Goal: Information Seeking & Learning: Check status

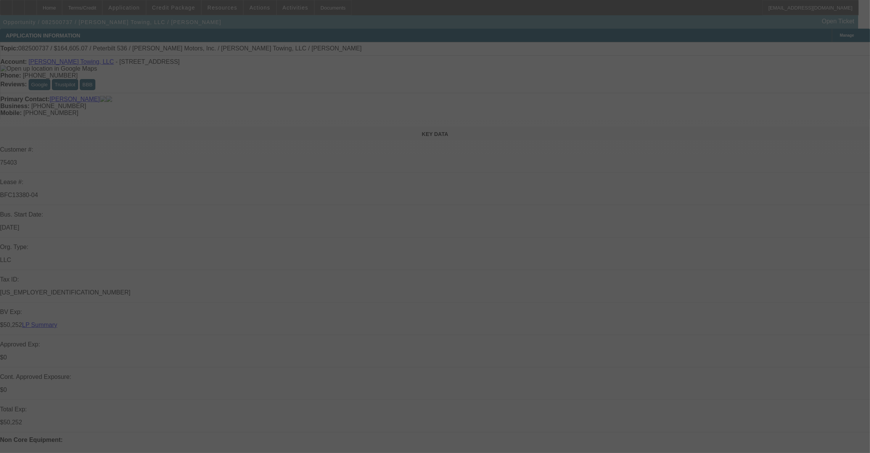
select select "0"
select select "2"
select select "0"
select select "6"
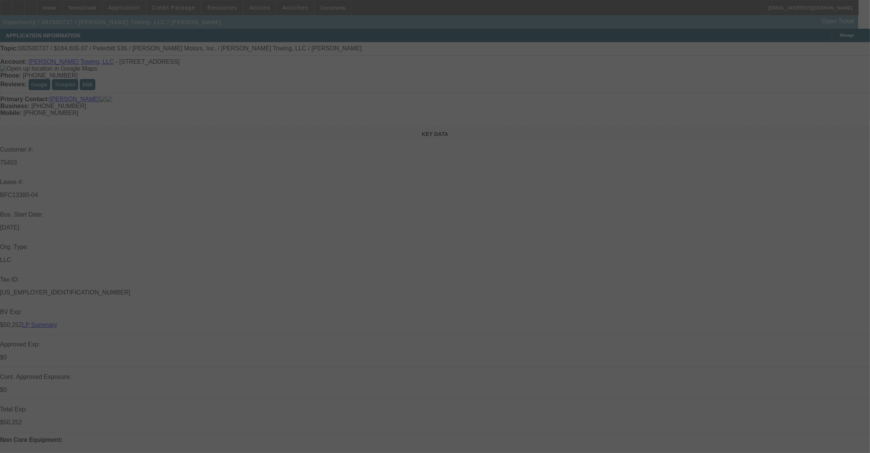
select select "0"
select select "2"
select select "0"
select select "6"
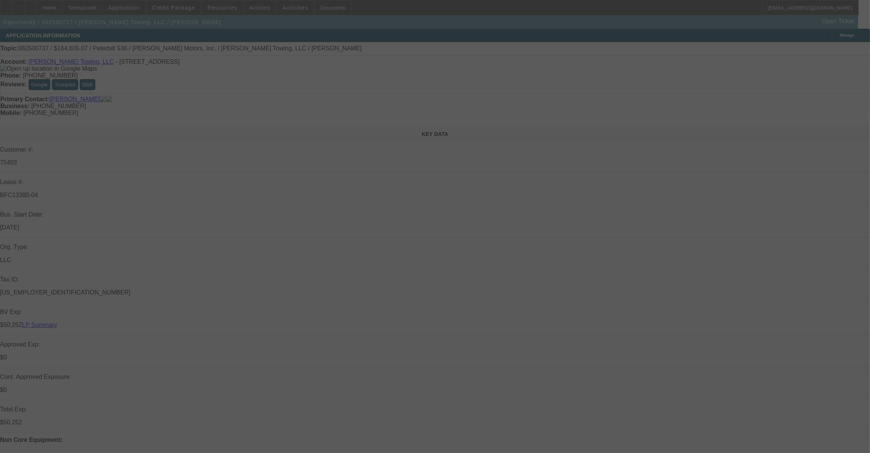
select select "0"
select select "6"
select select "0"
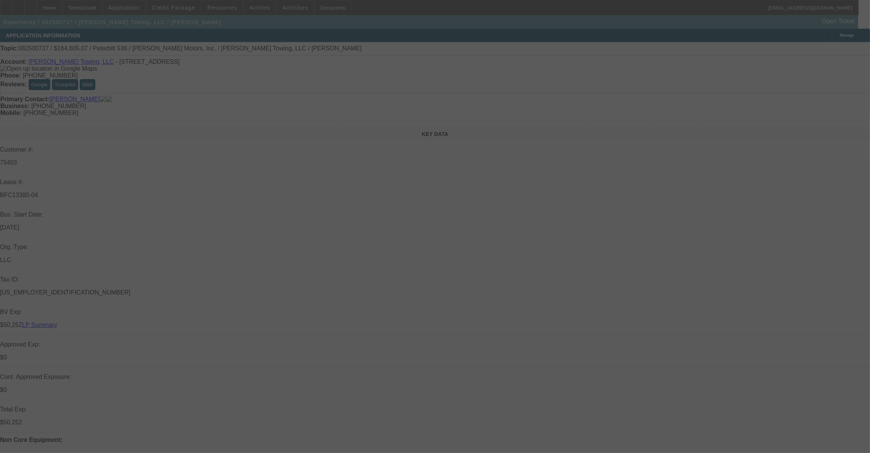
select select "0"
select select "2"
select select "0"
select select "6"
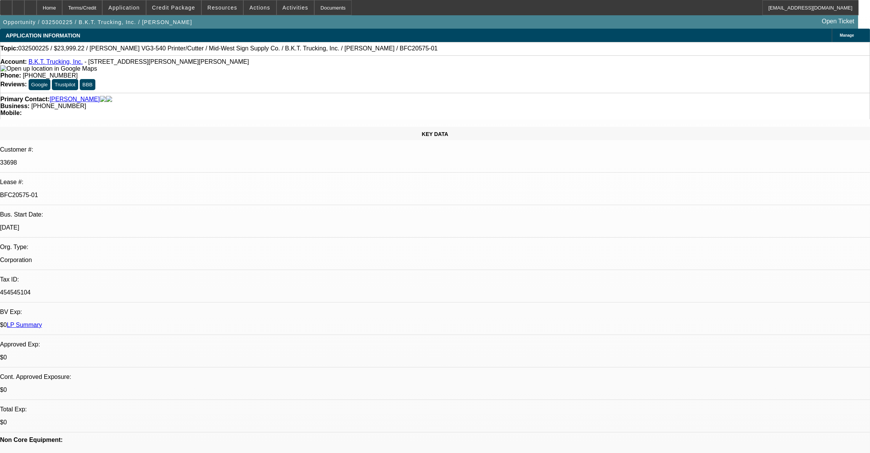
select select "0"
select select "6"
select select "0"
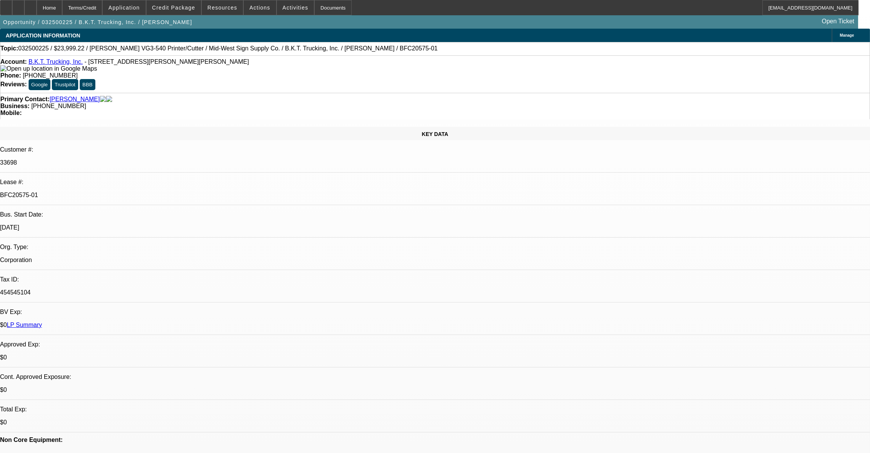
select select "0"
select select "6"
select select "0"
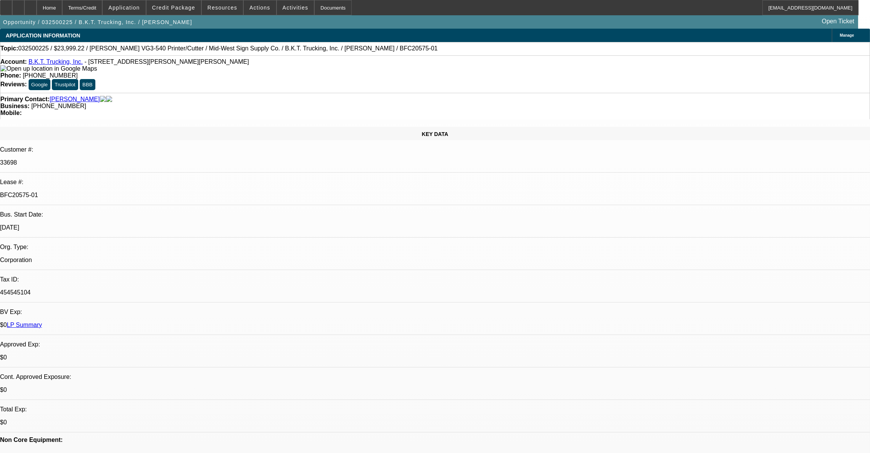
select select "0"
select select "6"
select select "0"
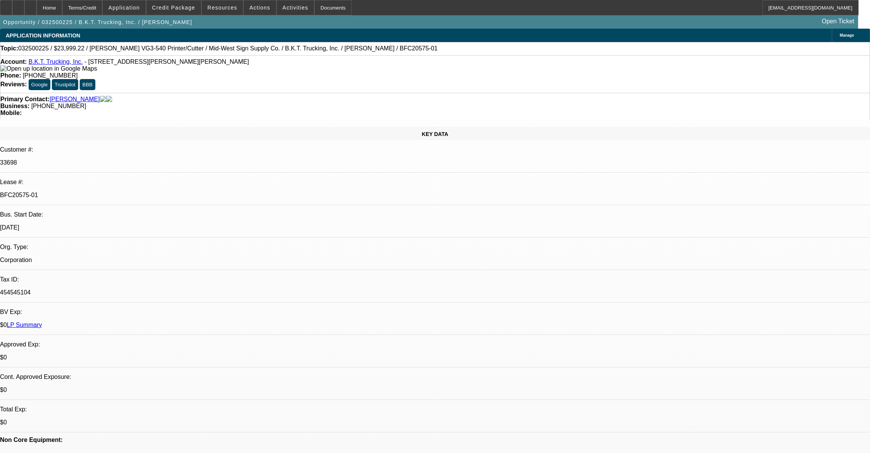
select select "6"
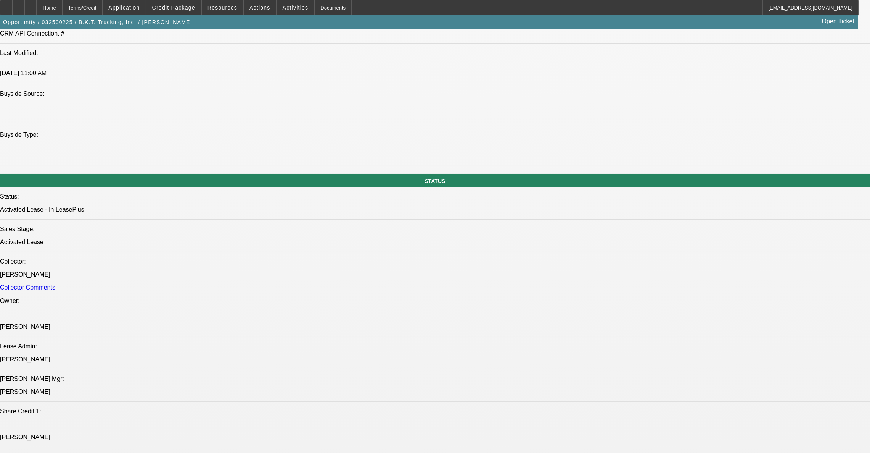
scroll to position [801, 0]
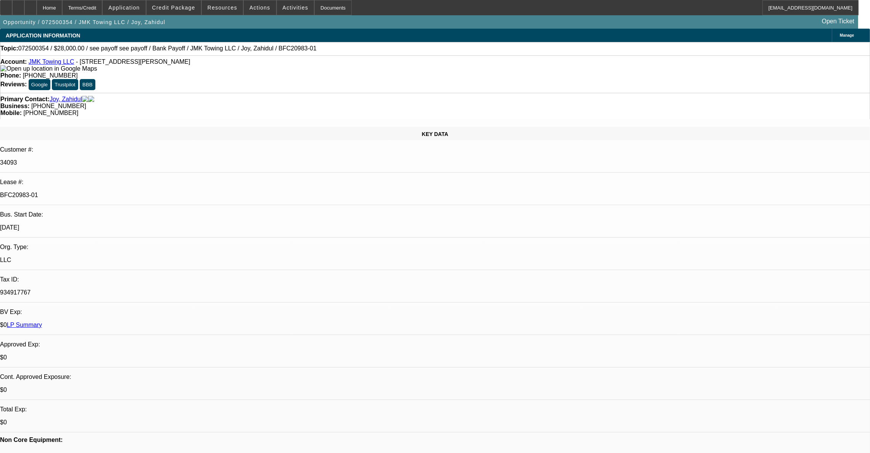
select select "0"
select select "6"
select select "0"
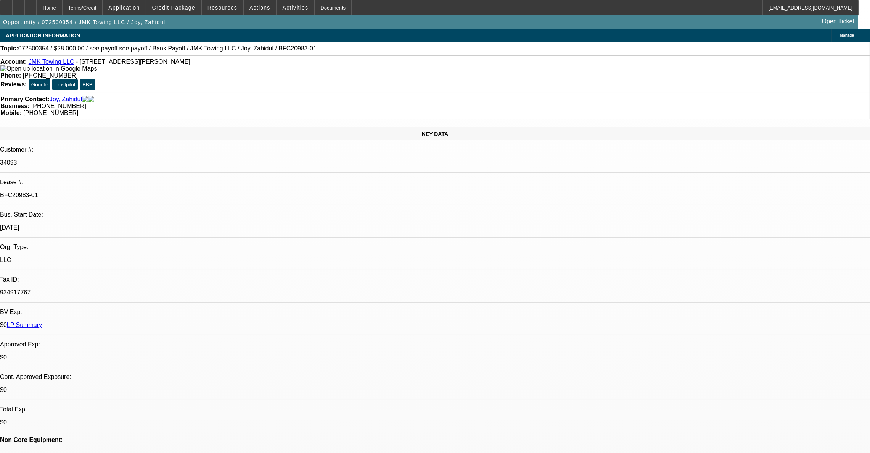
select select "0"
select select "6"
select select "0"
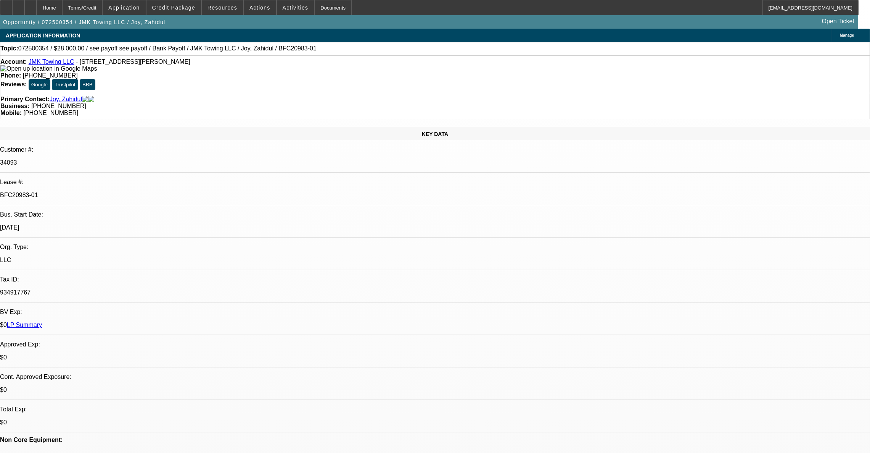
select select "0"
select select "6"
select select "0"
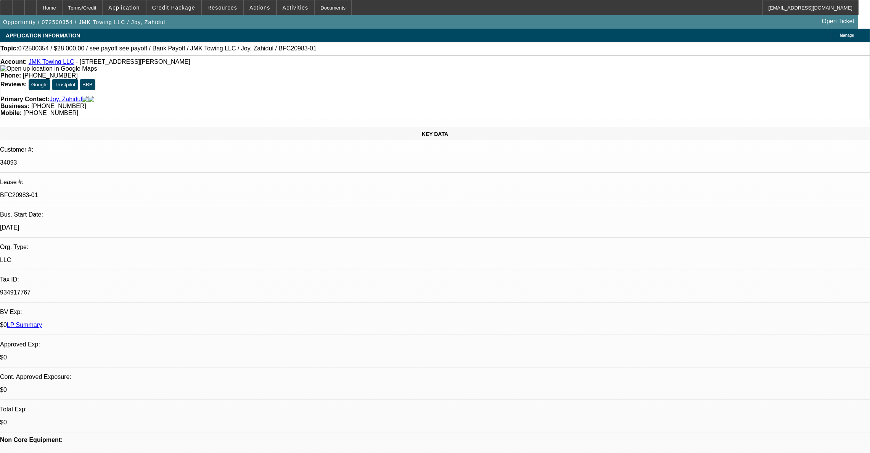
select select "4"
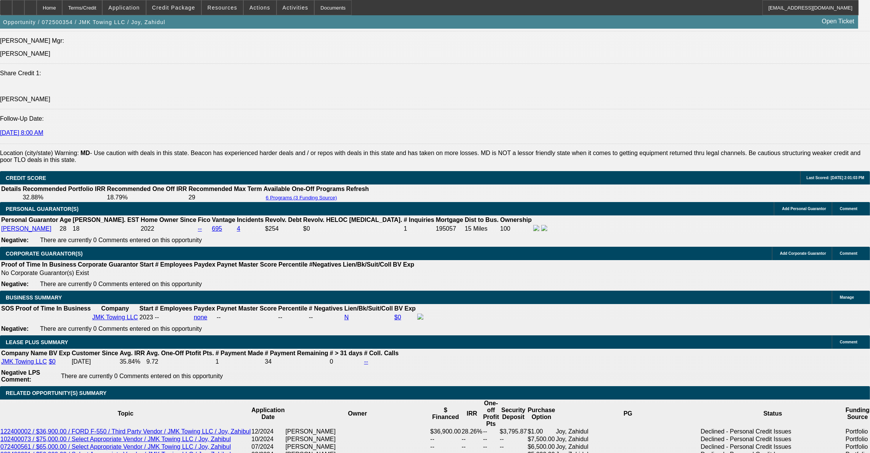
scroll to position [1111, 0]
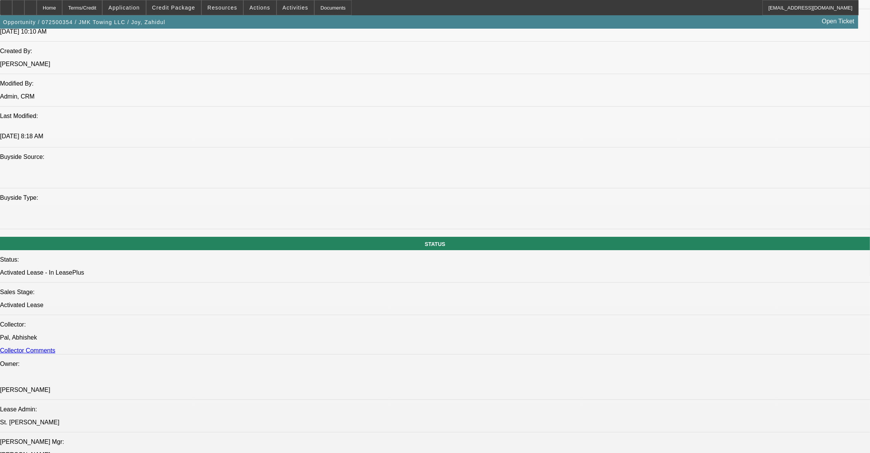
scroll to position [572, 0]
